Goal: Use online tool/utility

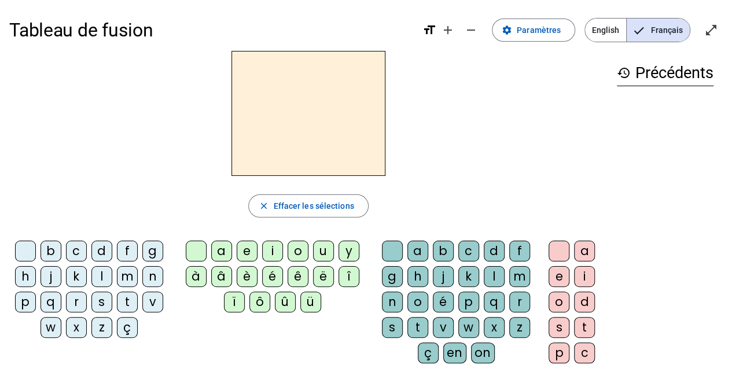
click at [125, 275] on div "m" at bounding box center [127, 276] width 21 height 21
click at [220, 247] on div "a" at bounding box center [221, 251] width 21 height 21
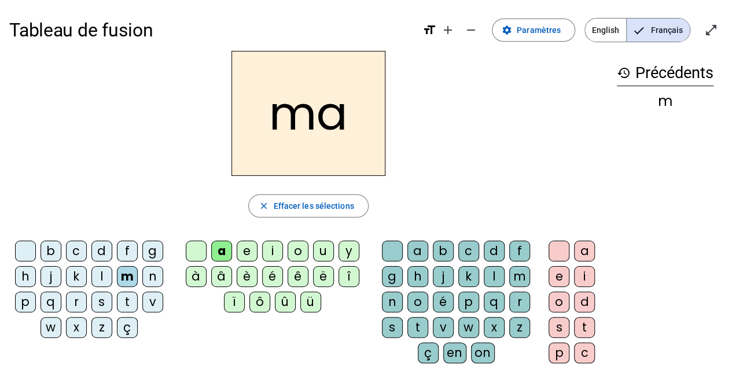
click at [101, 280] on div "l" at bounding box center [101, 276] width 21 height 21
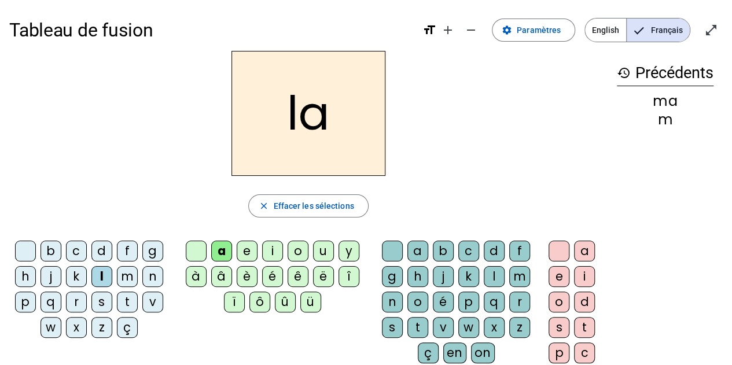
click at [250, 250] on div "e" at bounding box center [247, 251] width 21 height 21
click at [101, 249] on div "d" at bounding box center [101, 251] width 21 height 21
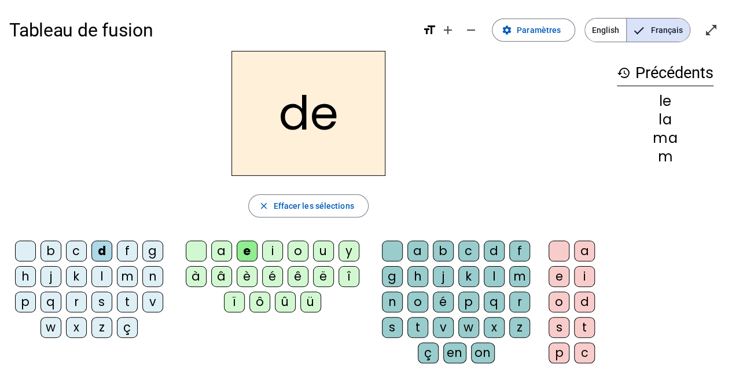
click at [325, 252] on div "u" at bounding box center [323, 251] width 21 height 21
click at [126, 306] on div "t" at bounding box center [127, 302] width 21 height 21
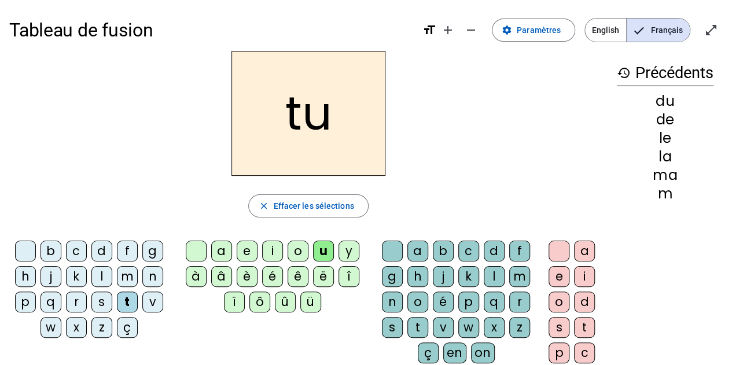
click at [226, 247] on div "a" at bounding box center [221, 251] width 21 height 21
click at [249, 249] on div "e" at bounding box center [247, 251] width 21 height 21
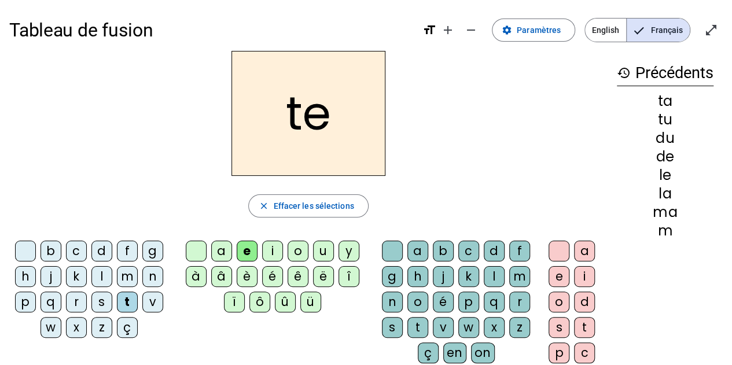
click at [128, 276] on div "m" at bounding box center [127, 276] width 21 height 21
